Goal: Transaction & Acquisition: Purchase product/service

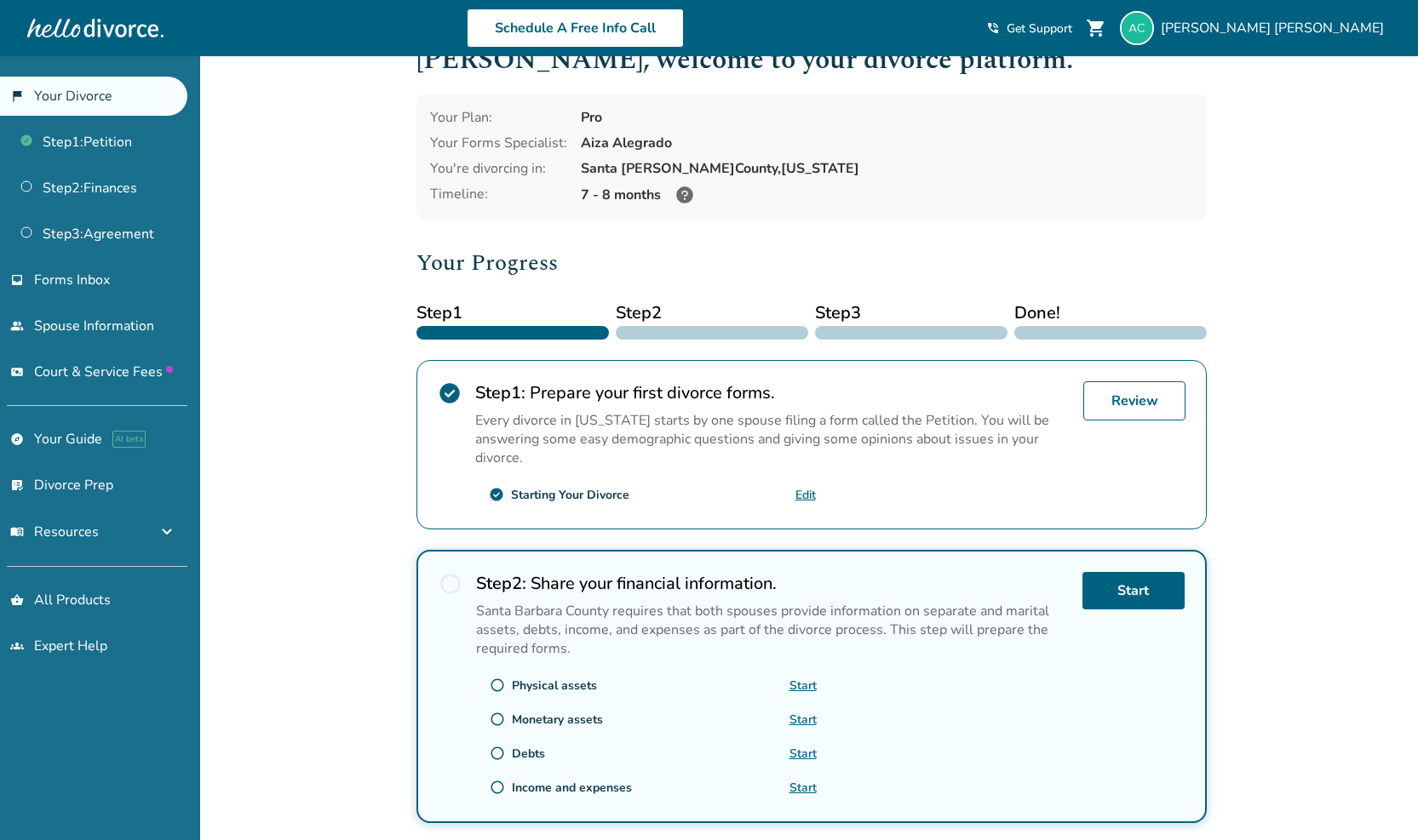
scroll to position [40, 0]
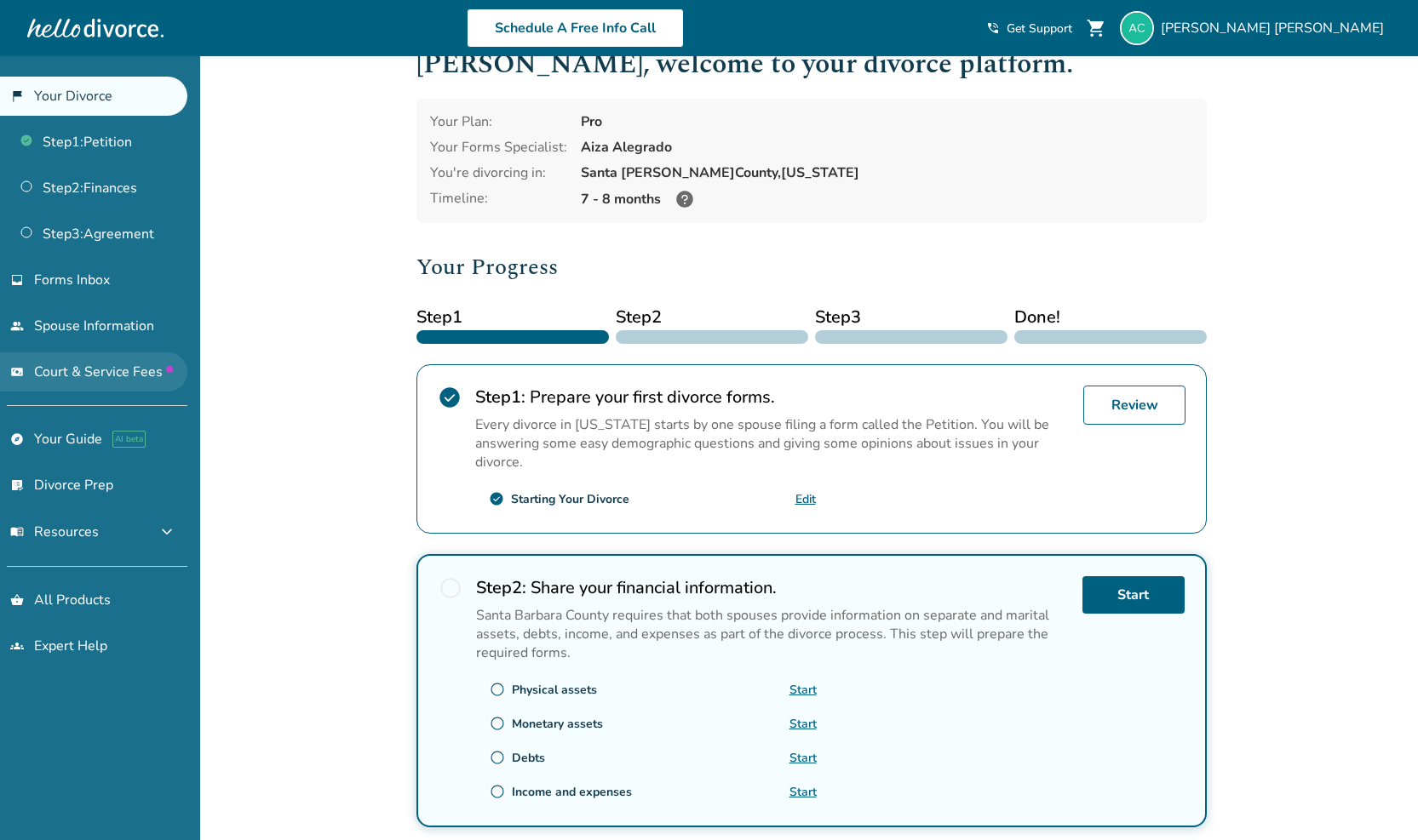
click at [73, 364] on span "Court & Service Fees" at bounding box center [103, 371] width 139 height 19
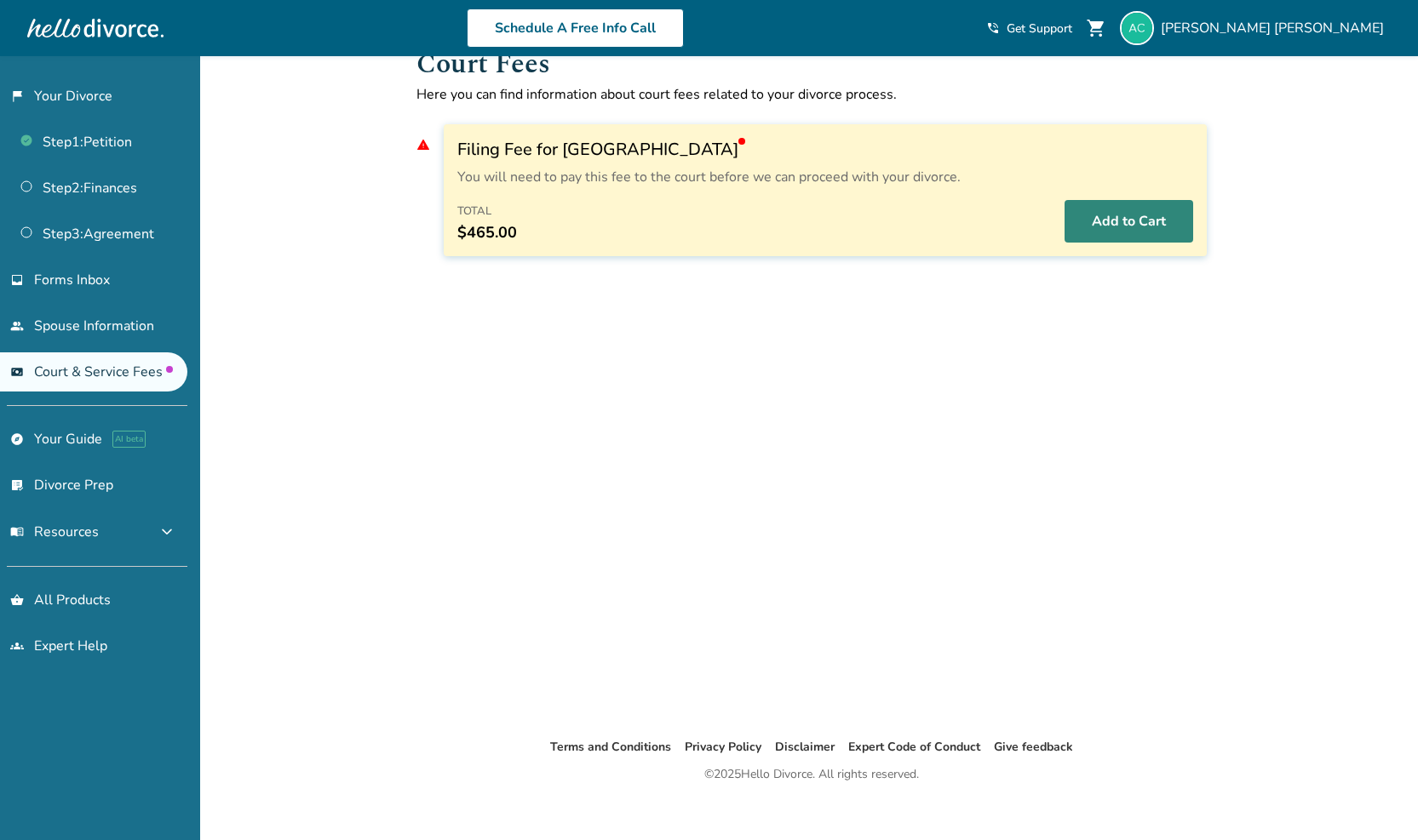
click at [1108, 233] on button "Add to Cart" at bounding box center [1129, 221] width 129 height 43
